Goal: Navigation & Orientation: Find specific page/section

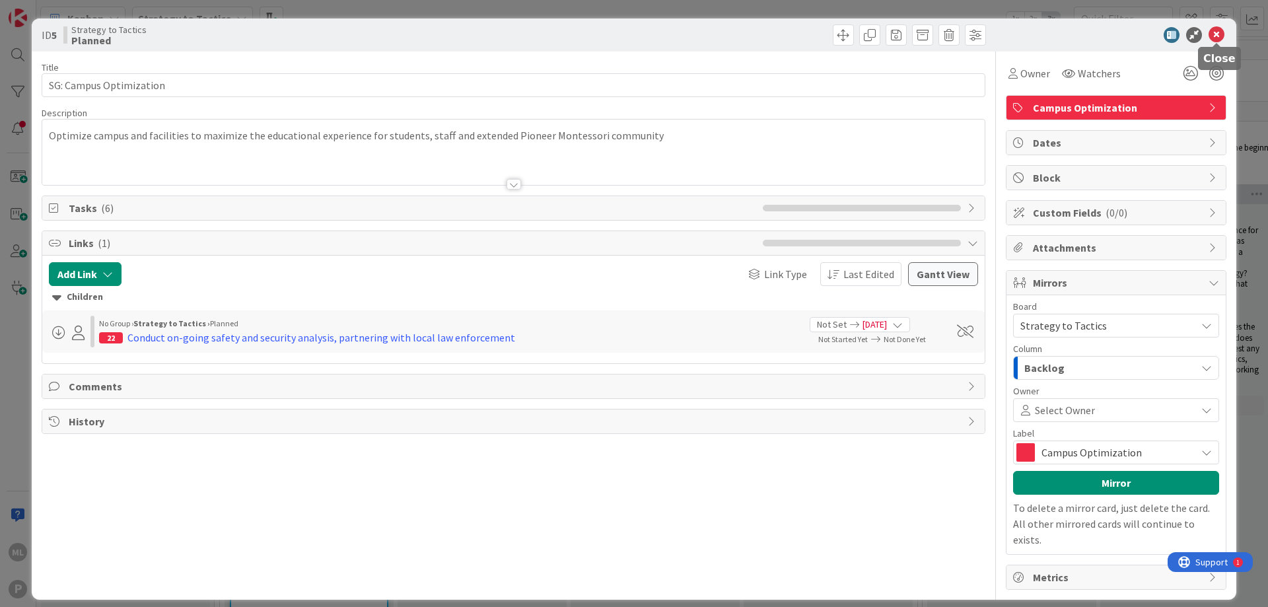
click at [1224, 34] on icon at bounding box center [1217, 35] width 16 height 16
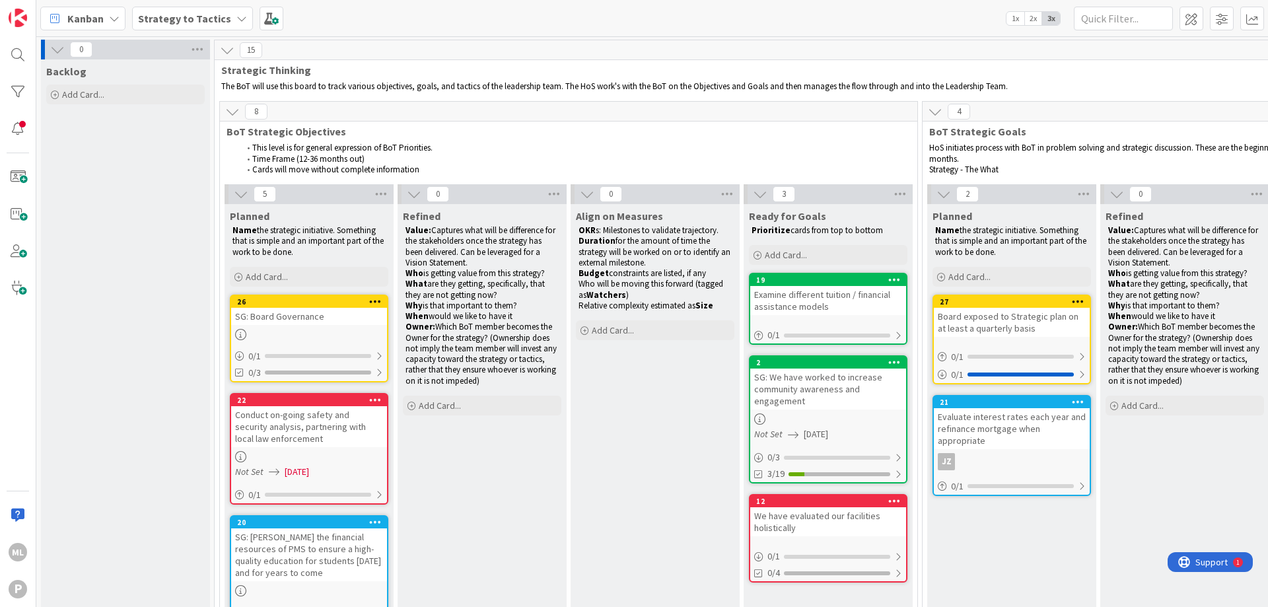
click at [205, 25] on span "Strategy to Tactics" at bounding box center [184, 19] width 93 height 16
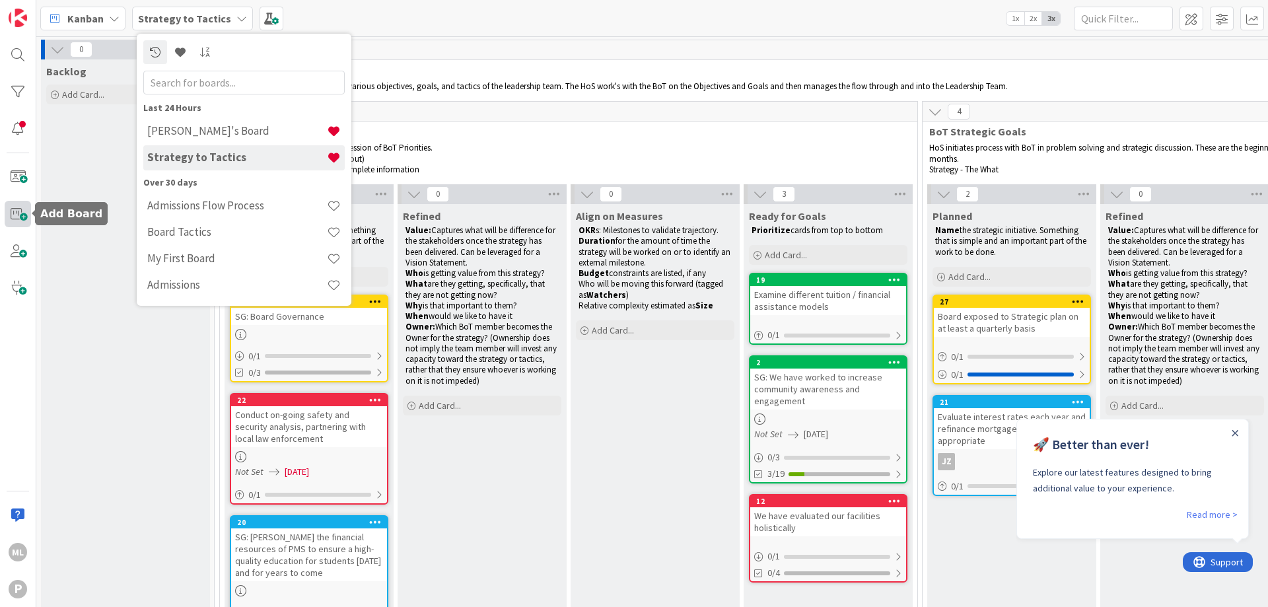
click at [16, 216] on span at bounding box center [18, 214] width 26 height 26
